Goal: Check status: Check status

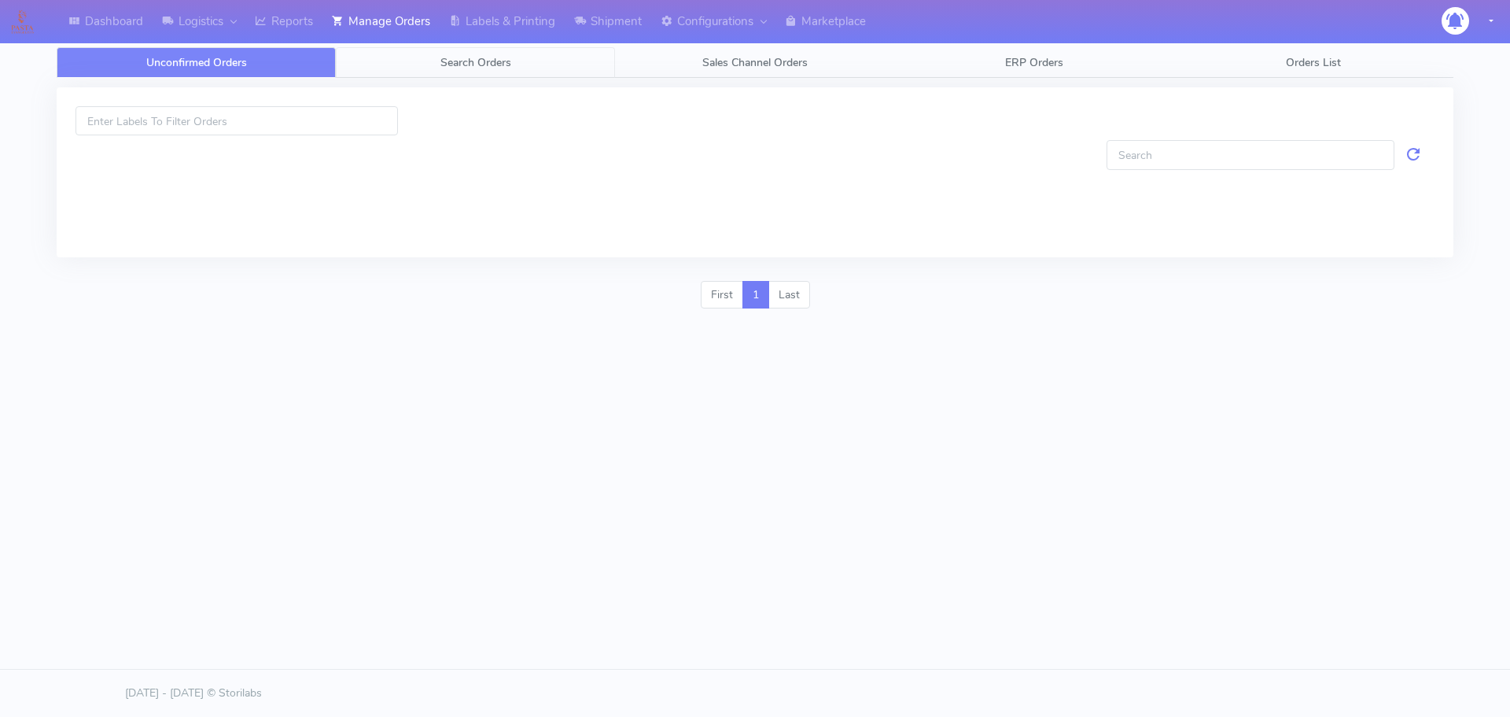
click at [421, 68] on link "Search Orders" at bounding box center [475, 62] width 279 height 31
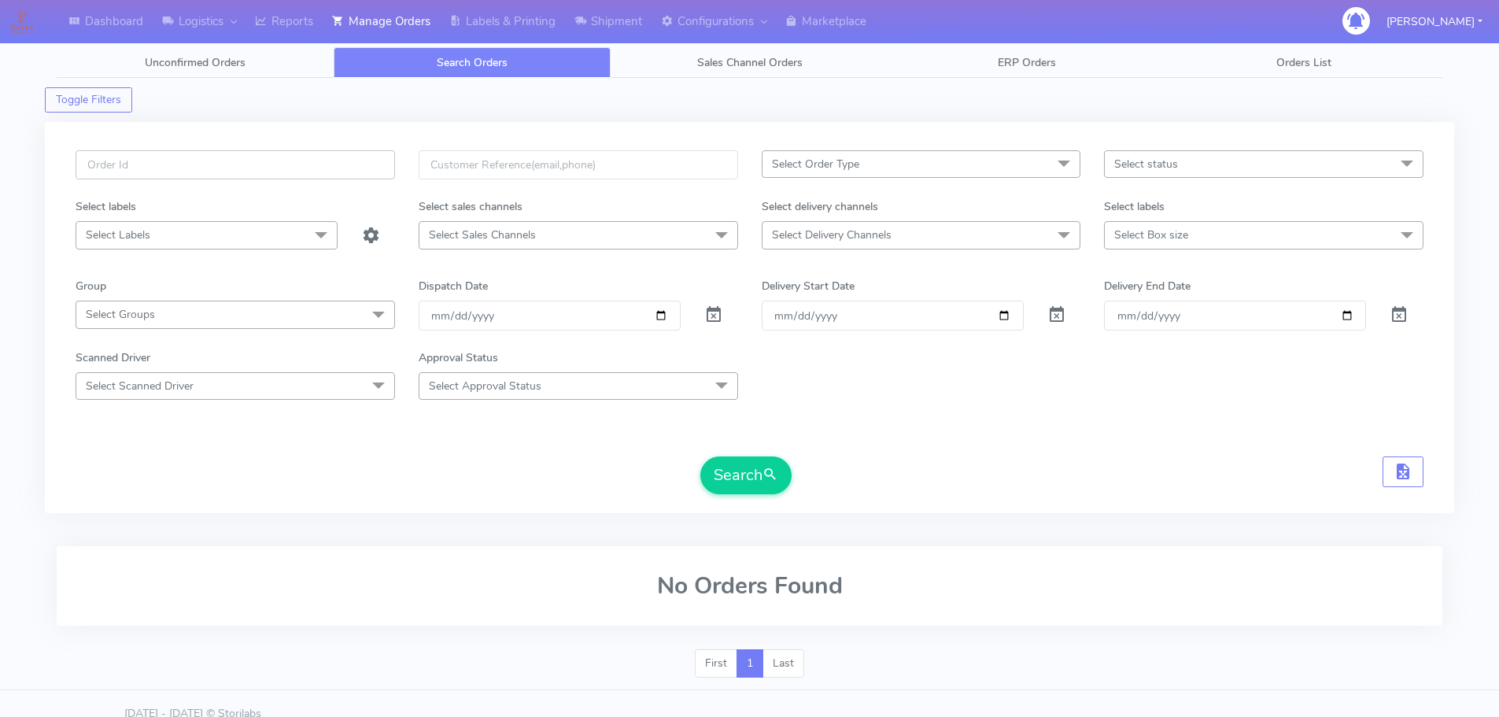
click at [367, 163] on input "text" at bounding box center [235, 164] width 319 height 29
paste input "1618674"
type input "1618674"
click at [714, 314] on span at bounding box center [713, 318] width 19 height 15
click at [725, 466] on button "Search" at bounding box center [745, 475] width 91 height 38
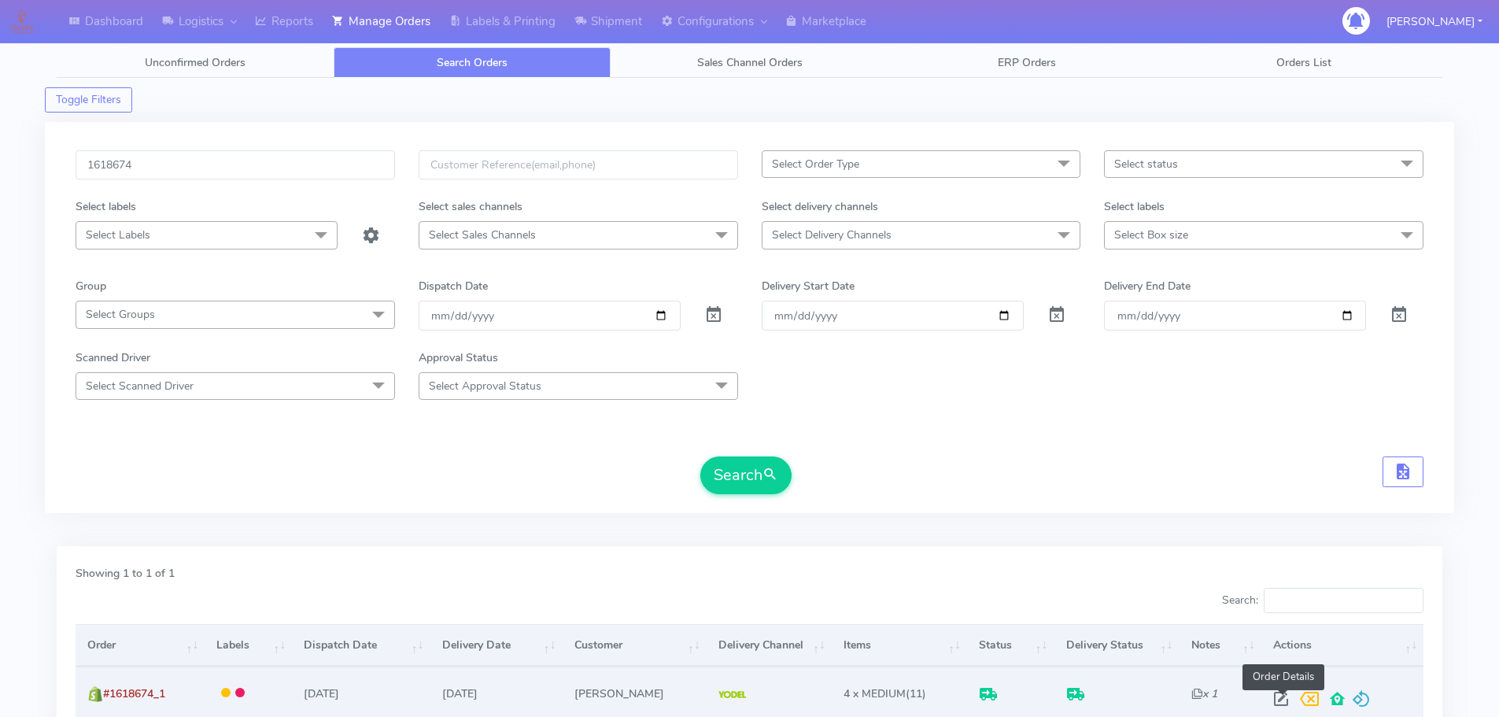
click at [1275, 695] on span at bounding box center [1280, 702] width 28 height 15
select select "5"
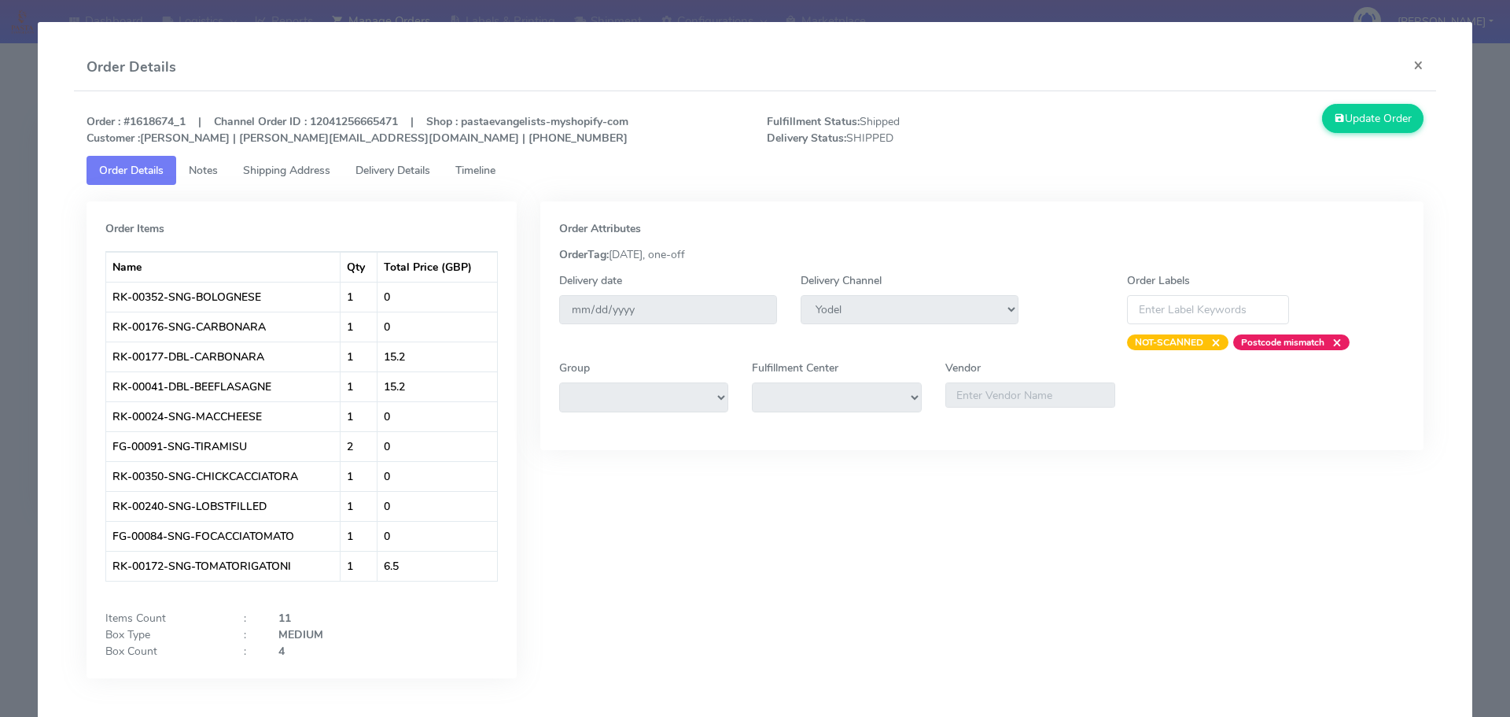
click at [508, 171] on link "Timeline" at bounding box center [475, 170] width 65 height 29
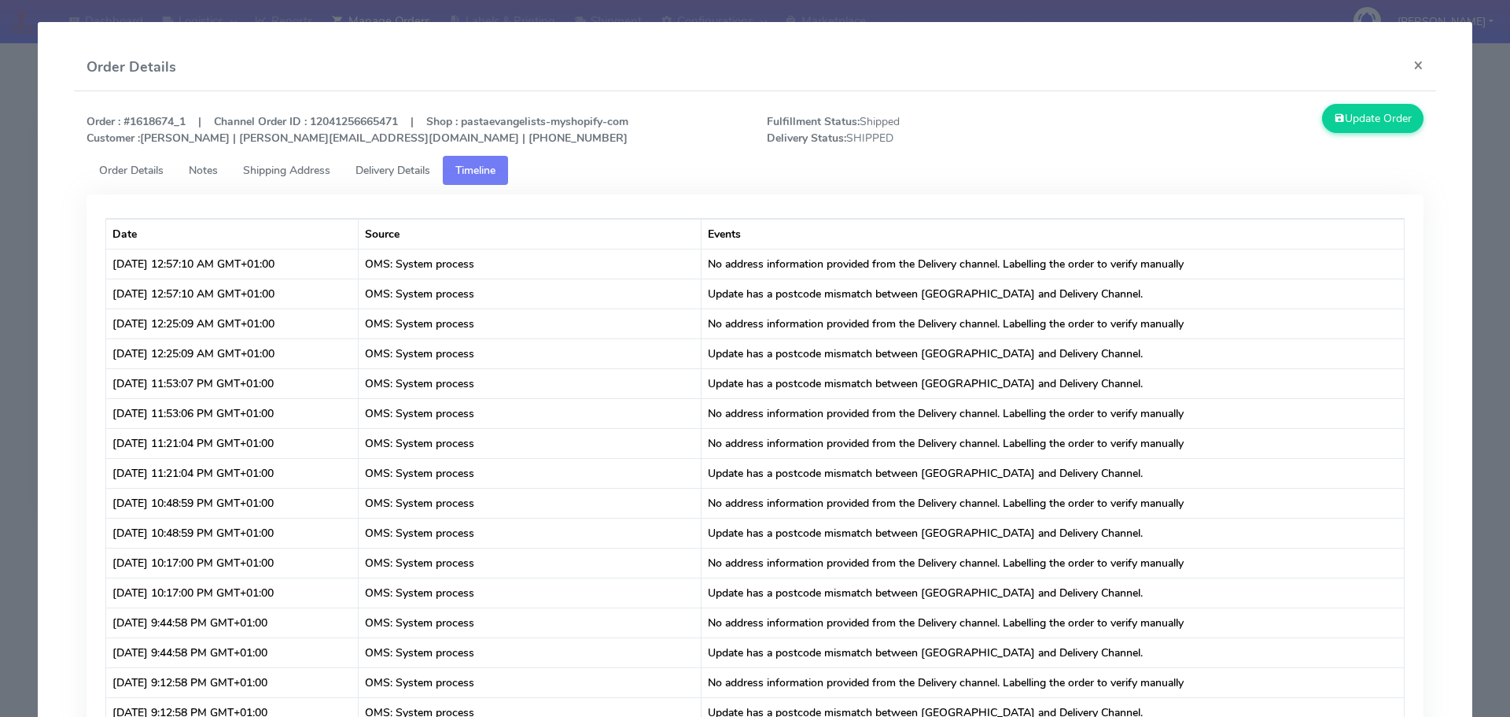
click at [315, 171] on span "Shipping Address" at bounding box center [286, 170] width 87 height 15
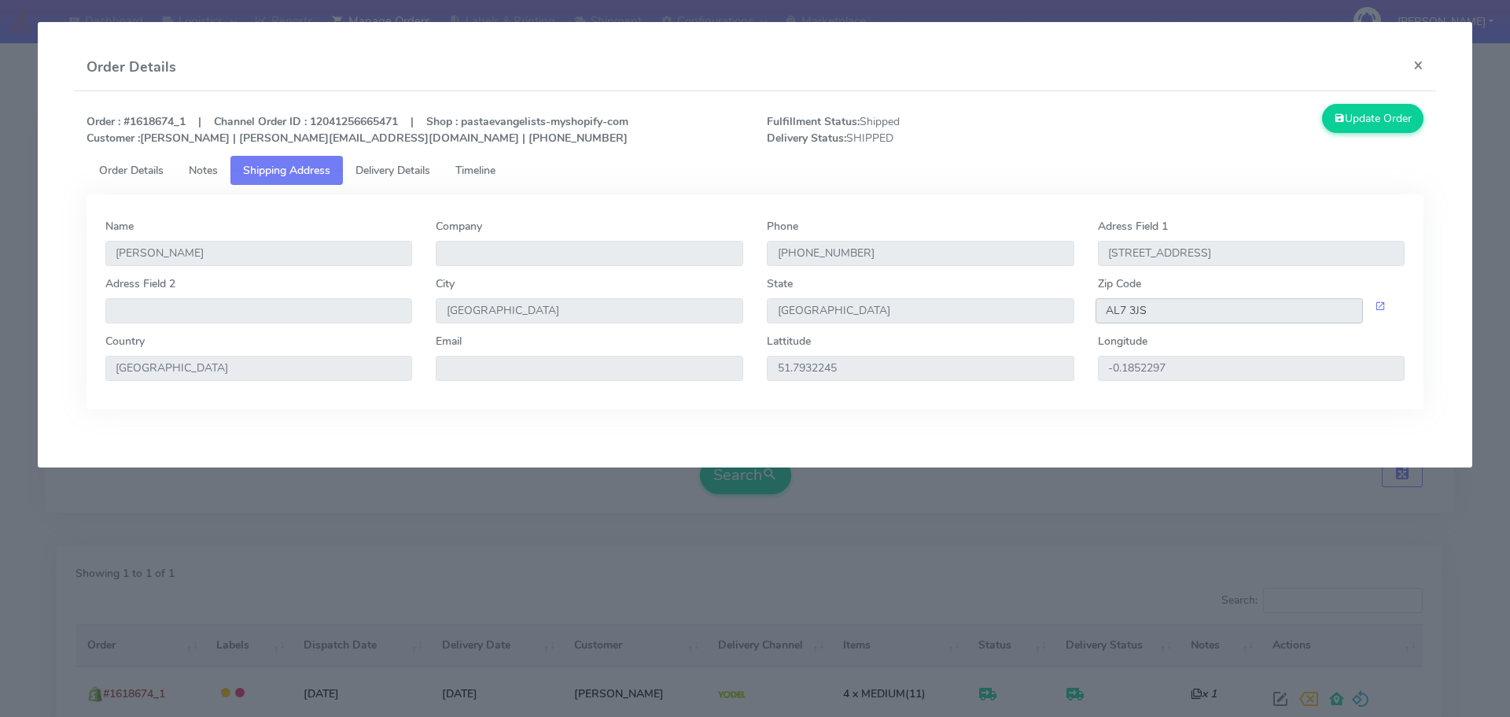
drag, startPoint x: 1174, startPoint y: 312, endPoint x: 1091, endPoint y: 313, distance: 83.4
click at [1091, 313] on div "AL7 3JS" at bounding box center [1251, 310] width 331 height 25
click at [424, 174] on span "Delivery Details" at bounding box center [393, 170] width 75 height 15
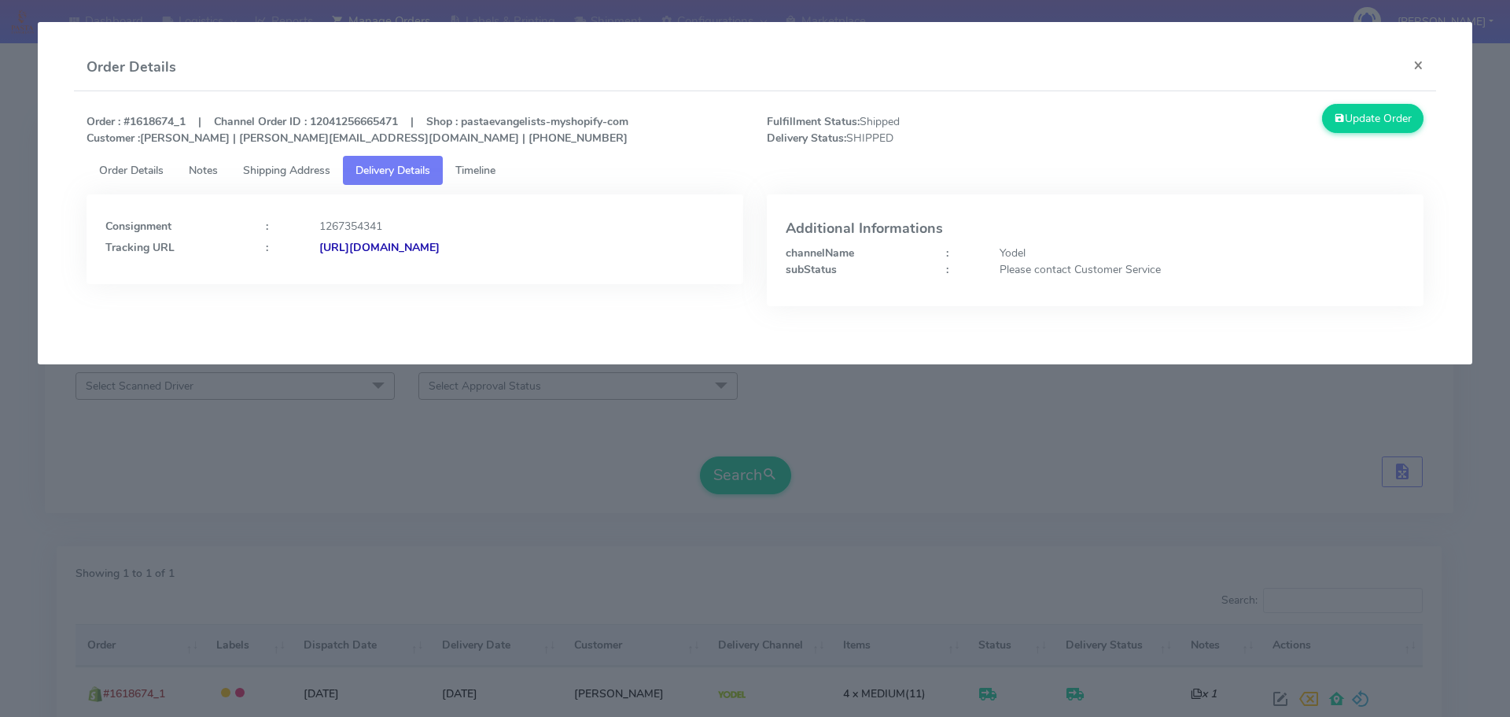
click at [440, 245] on strong "[URL][DOMAIN_NAME]" at bounding box center [379, 247] width 120 height 15
click at [1418, 68] on button "×" at bounding box center [1418, 65] width 35 height 42
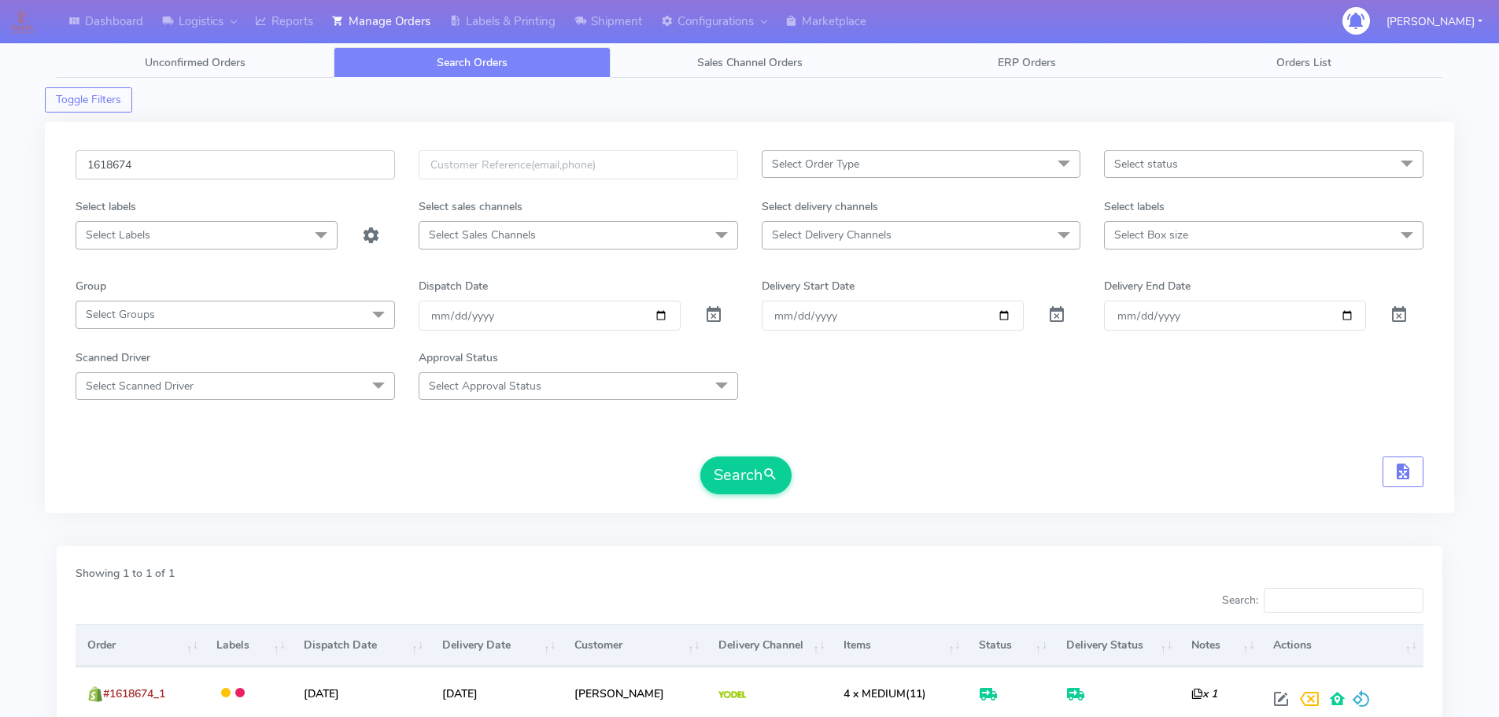
click at [234, 171] on input "1618674" at bounding box center [235, 164] width 319 height 29
paste input "25082"
type input "1625082"
click at [724, 304] on div at bounding box center [720, 314] width 57 height 29
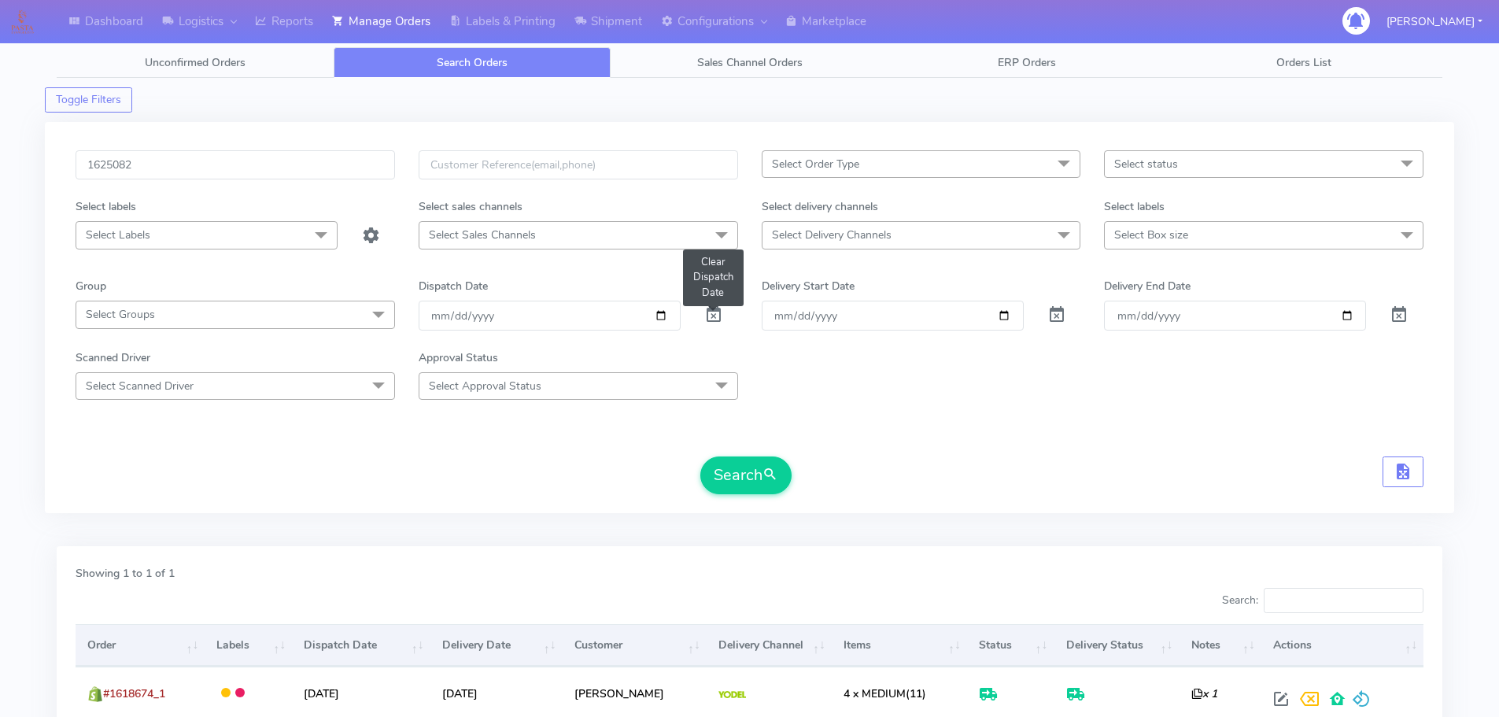
click at [713, 315] on span at bounding box center [713, 318] width 19 height 15
click at [720, 463] on button "Search" at bounding box center [745, 475] width 91 height 38
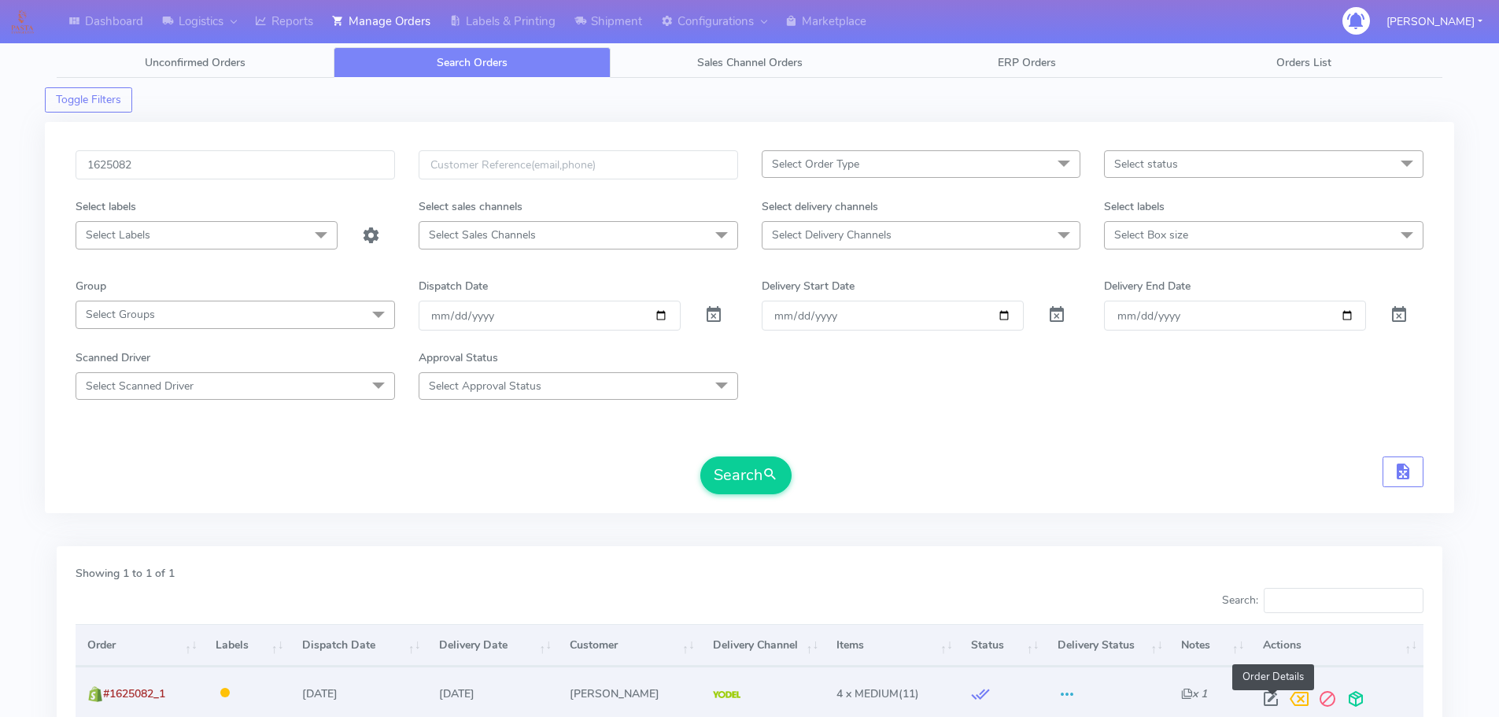
click at [1271, 704] on span at bounding box center [1270, 702] width 28 height 15
select select "5"
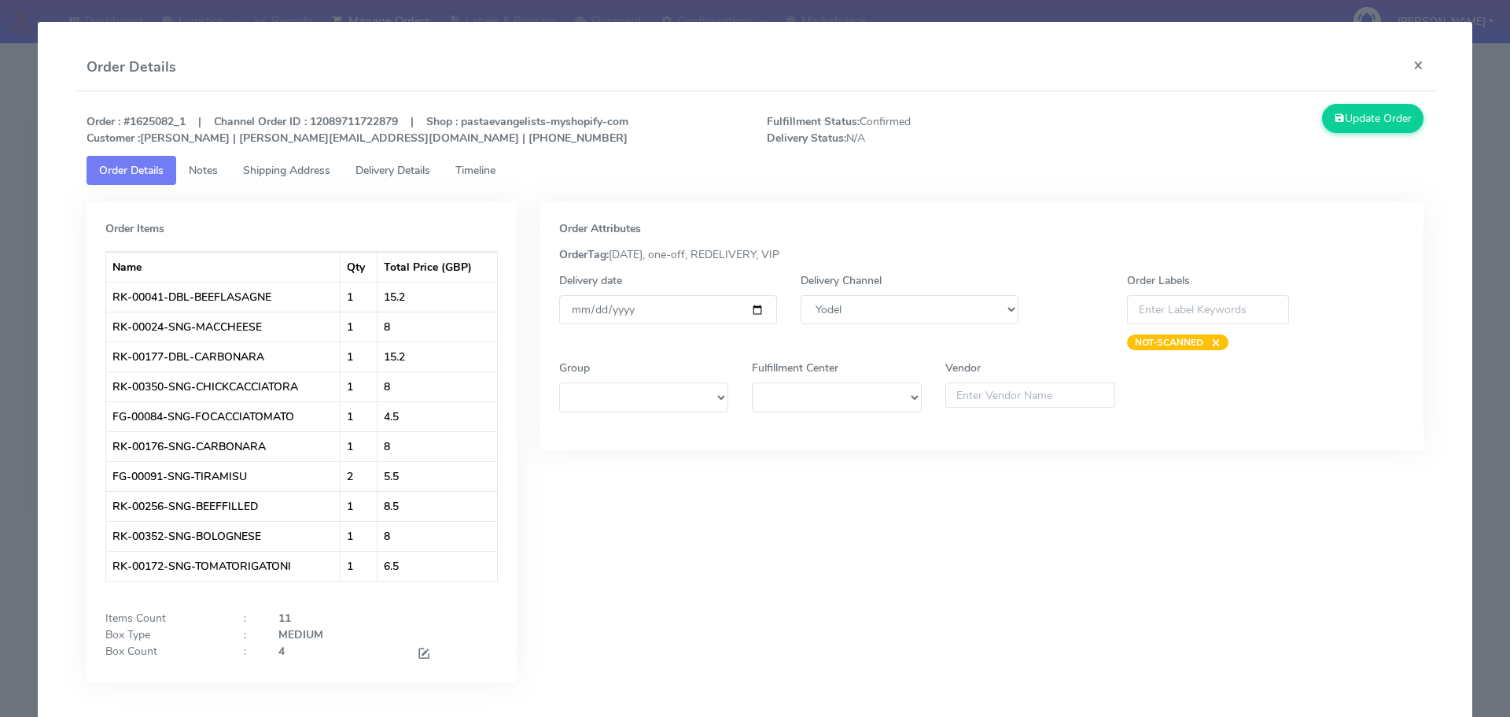
click at [508, 166] on link "Timeline" at bounding box center [475, 170] width 65 height 29
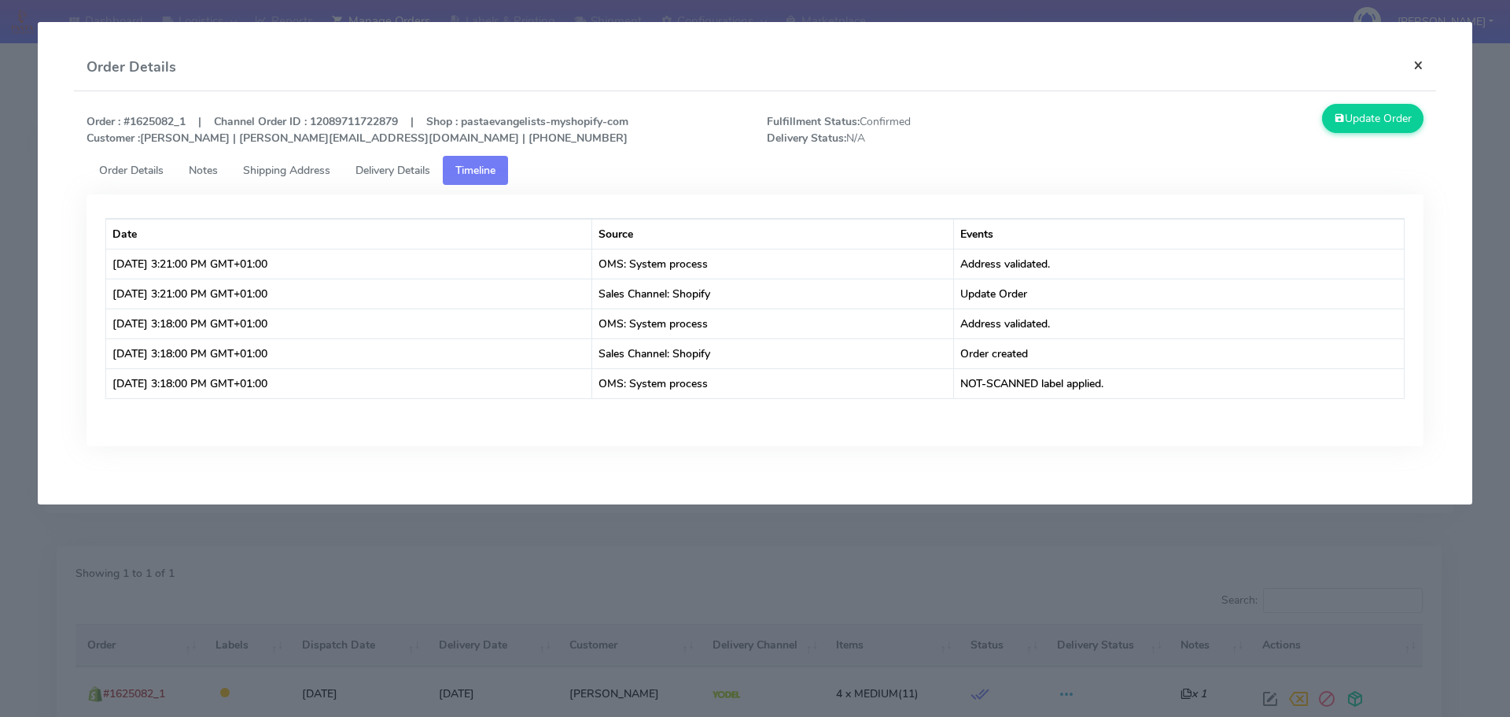
click at [1418, 62] on button "×" at bounding box center [1418, 65] width 35 height 42
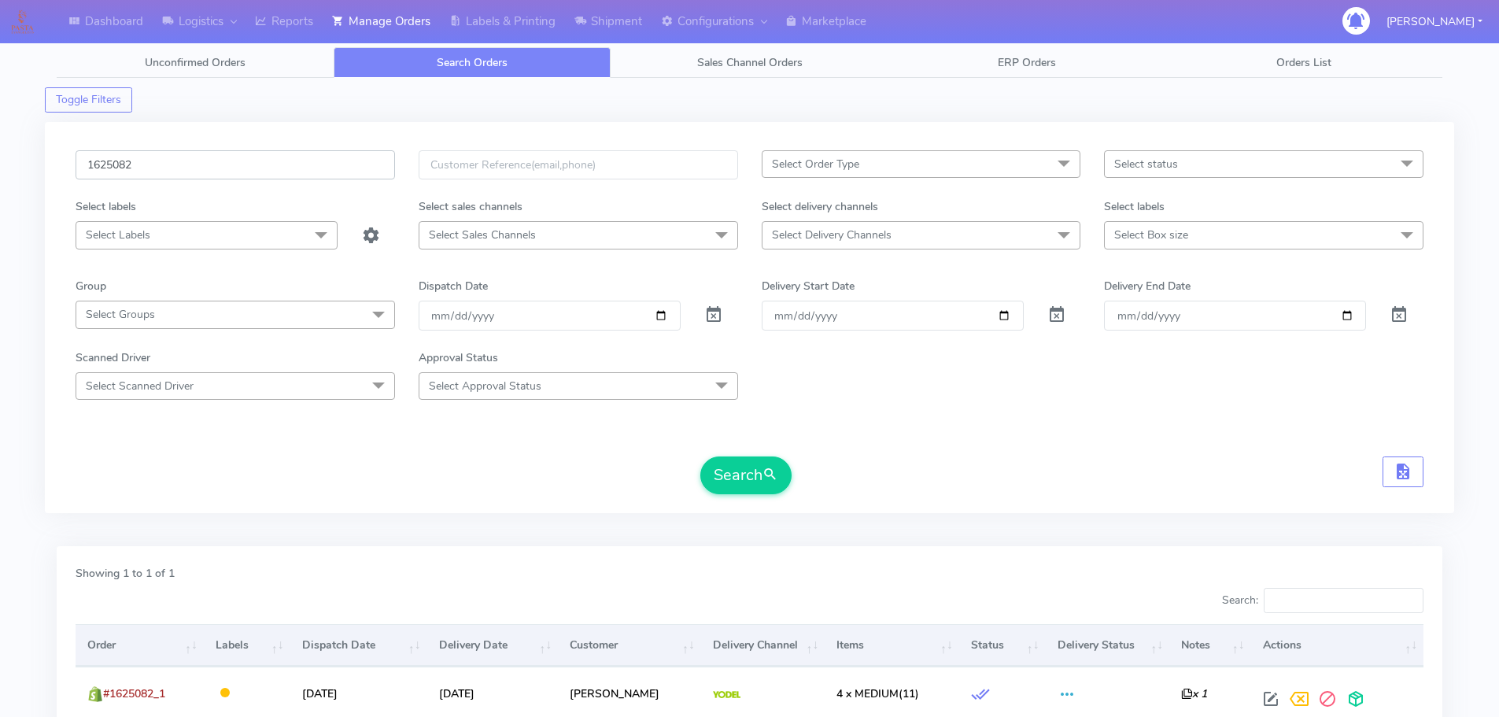
click at [307, 168] on input "1625082" at bounding box center [235, 164] width 319 height 29
paste input "1444"
type input "1621444"
click at [716, 311] on span at bounding box center [713, 318] width 19 height 15
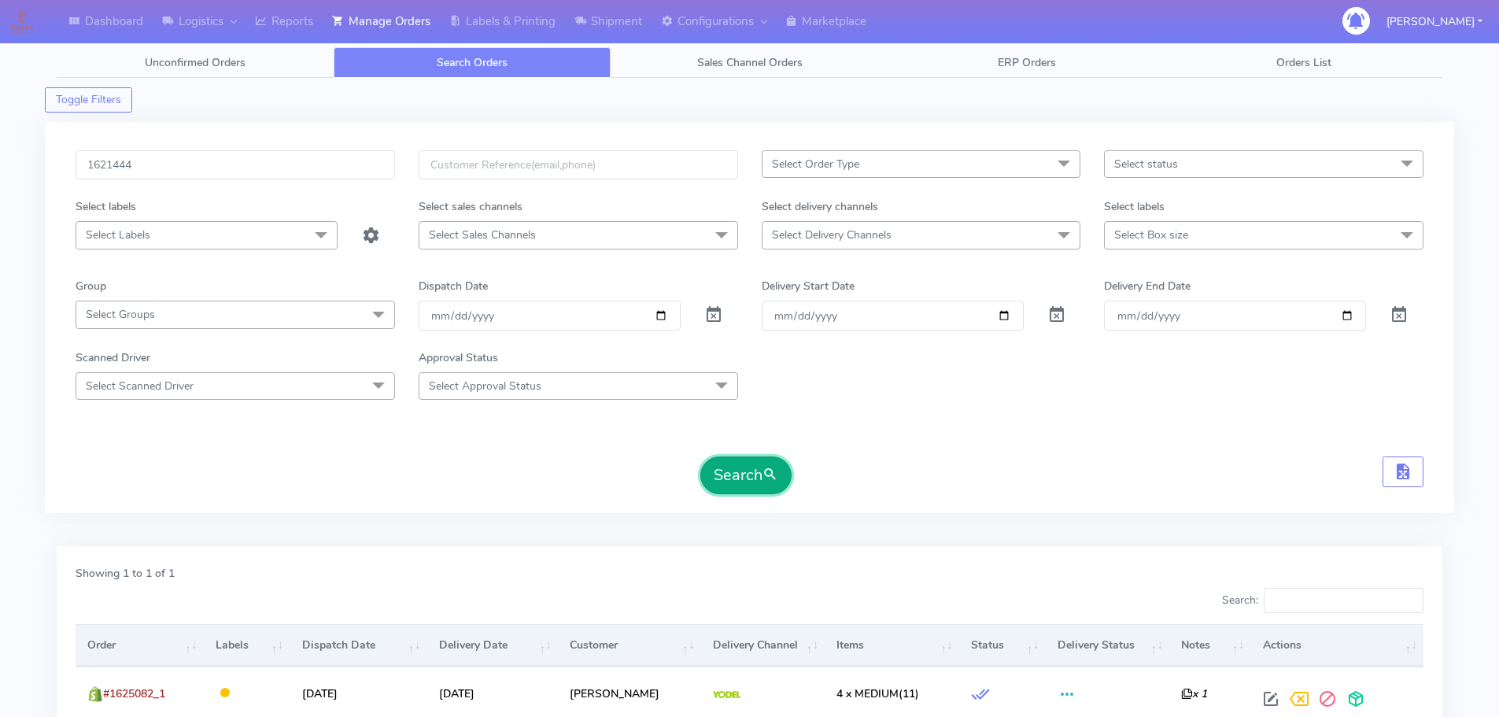
click at [739, 479] on button "Search" at bounding box center [745, 475] width 91 height 38
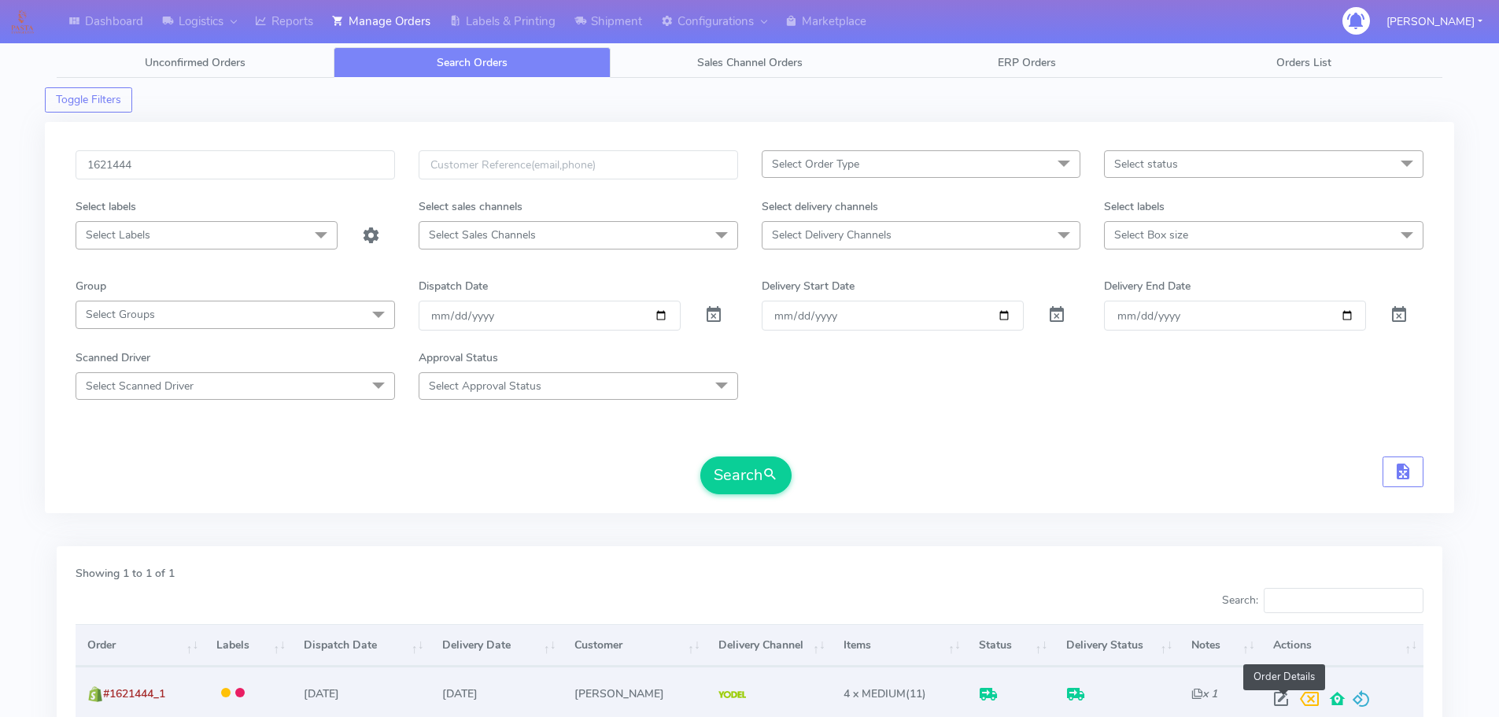
click at [1285, 702] on span at bounding box center [1280, 702] width 28 height 15
select select "5"
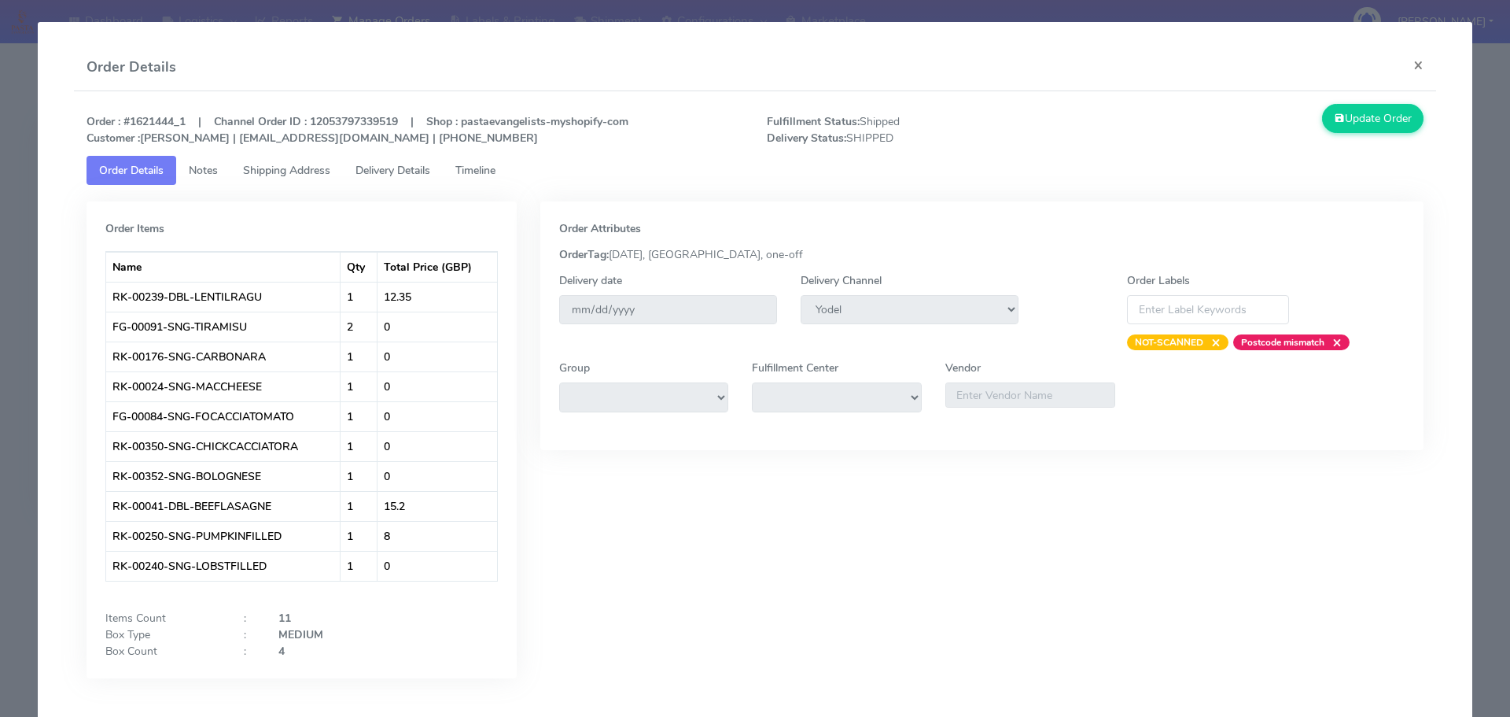
click at [467, 177] on span "Timeline" at bounding box center [475, 170] width 40 height 15
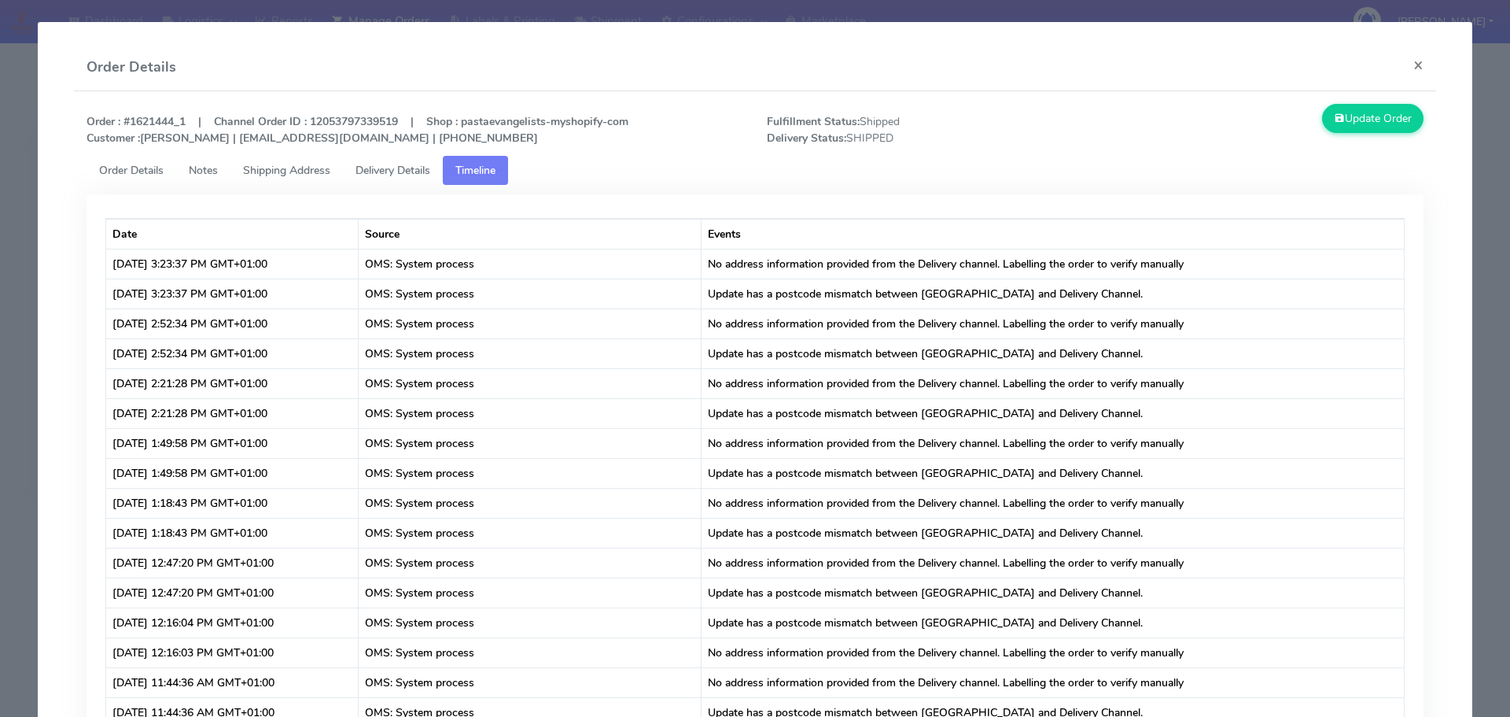
click at [423, 167] on span "Delivery Details" at bounding box center [393, 170] width 75 height 15
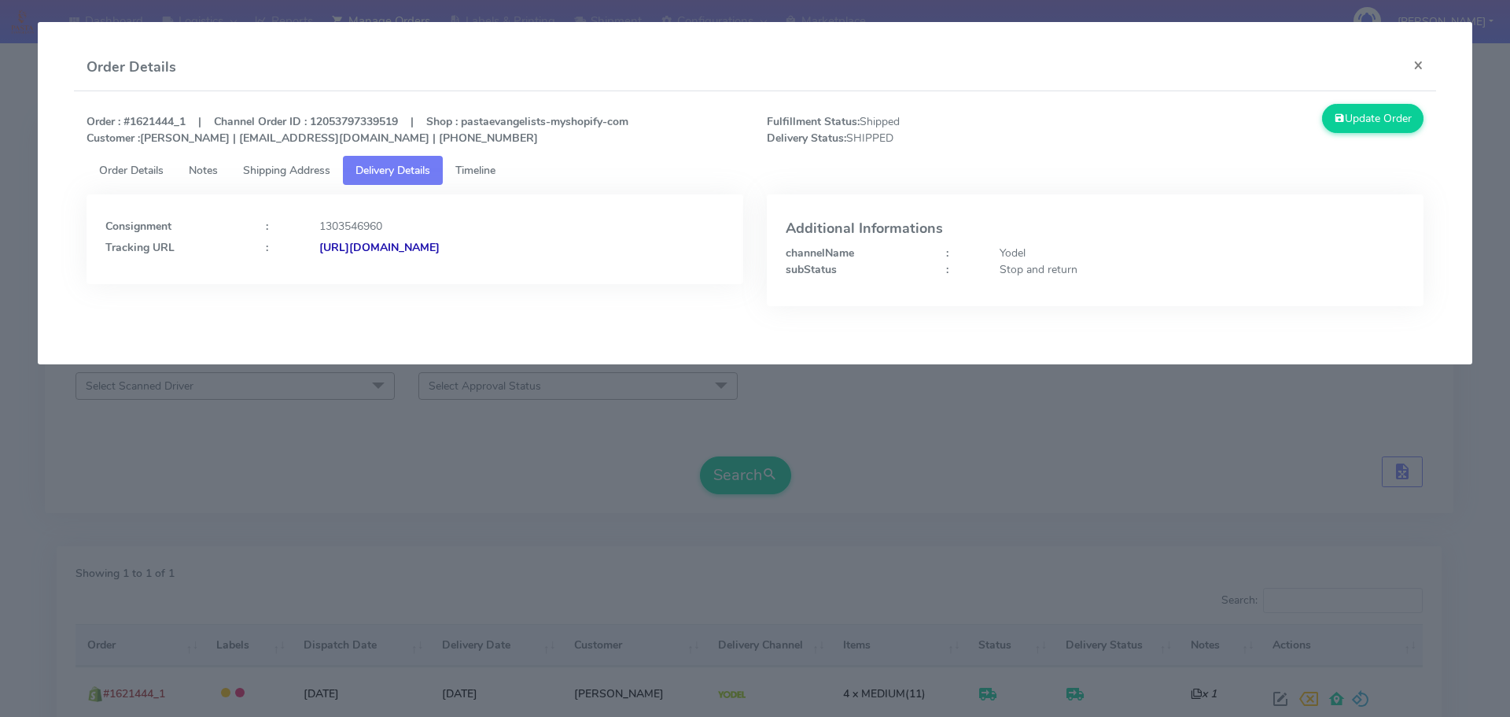
click at [317, 166] on span "Shipping Address" at bounding box center [286, 170] width 87 height 15
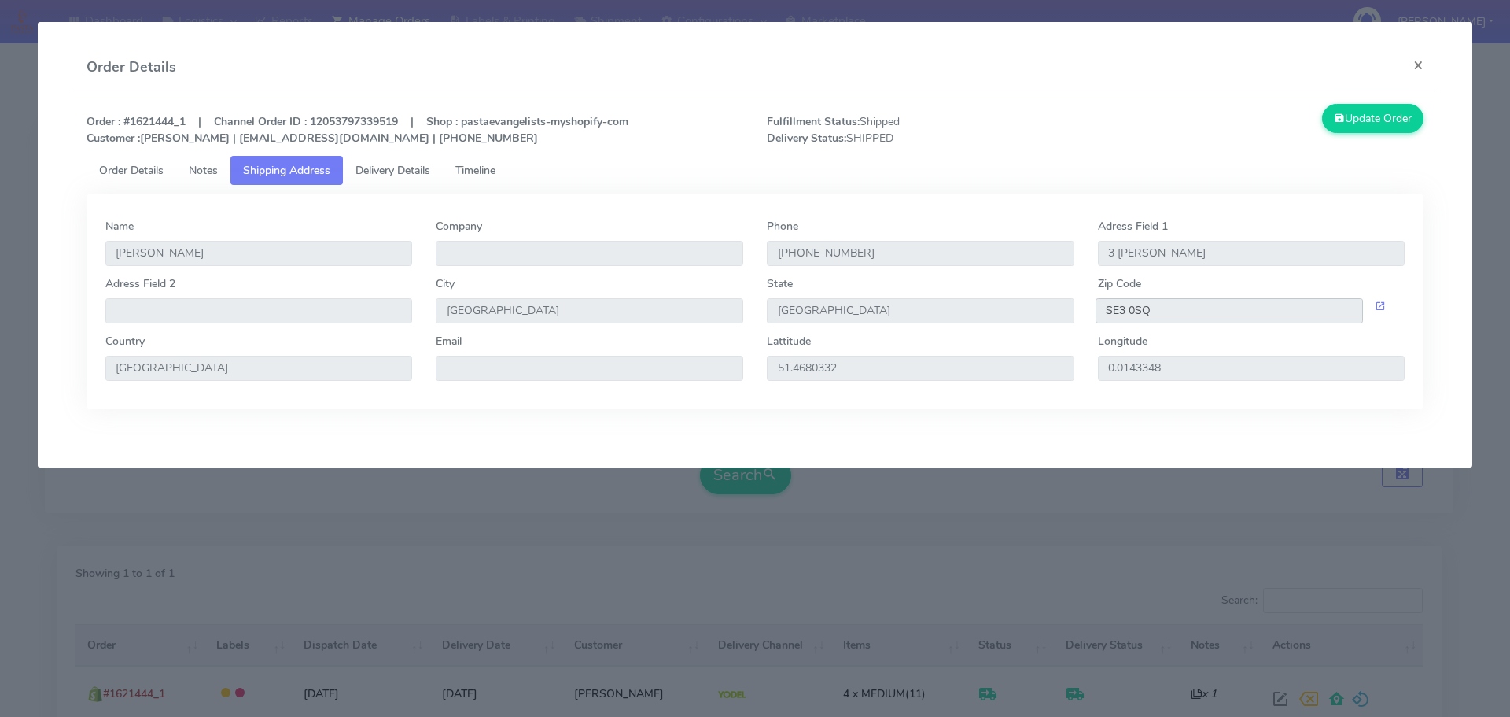
drag, startPoint x: 1152, startPoint y: 309, endPoint x: 1094, endPoint y: 310, distance: 57.4
click at [1094, 310] on div "SE3 0SQ" at bounding box center [1251, 310] width 331 height 25
click at [443, 172] on link "Delivery Details" at bounding box center [393, 170] width 100 height 29
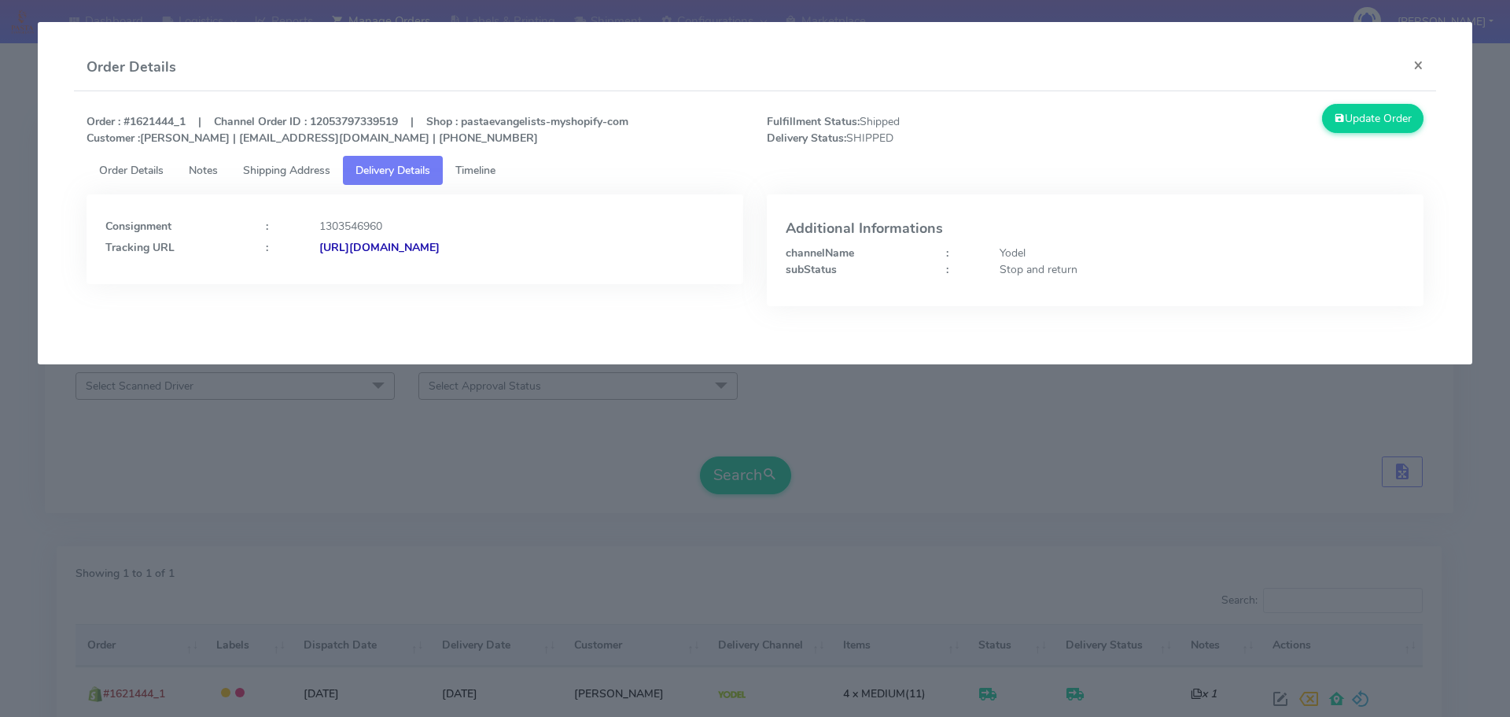
click at [440, 249] on strong "[URL][DOMAIN_NAME]" at bounding box center [379, 247] width 120 height 15
